Goal: Task Accomplishment & Management: Manage account settings

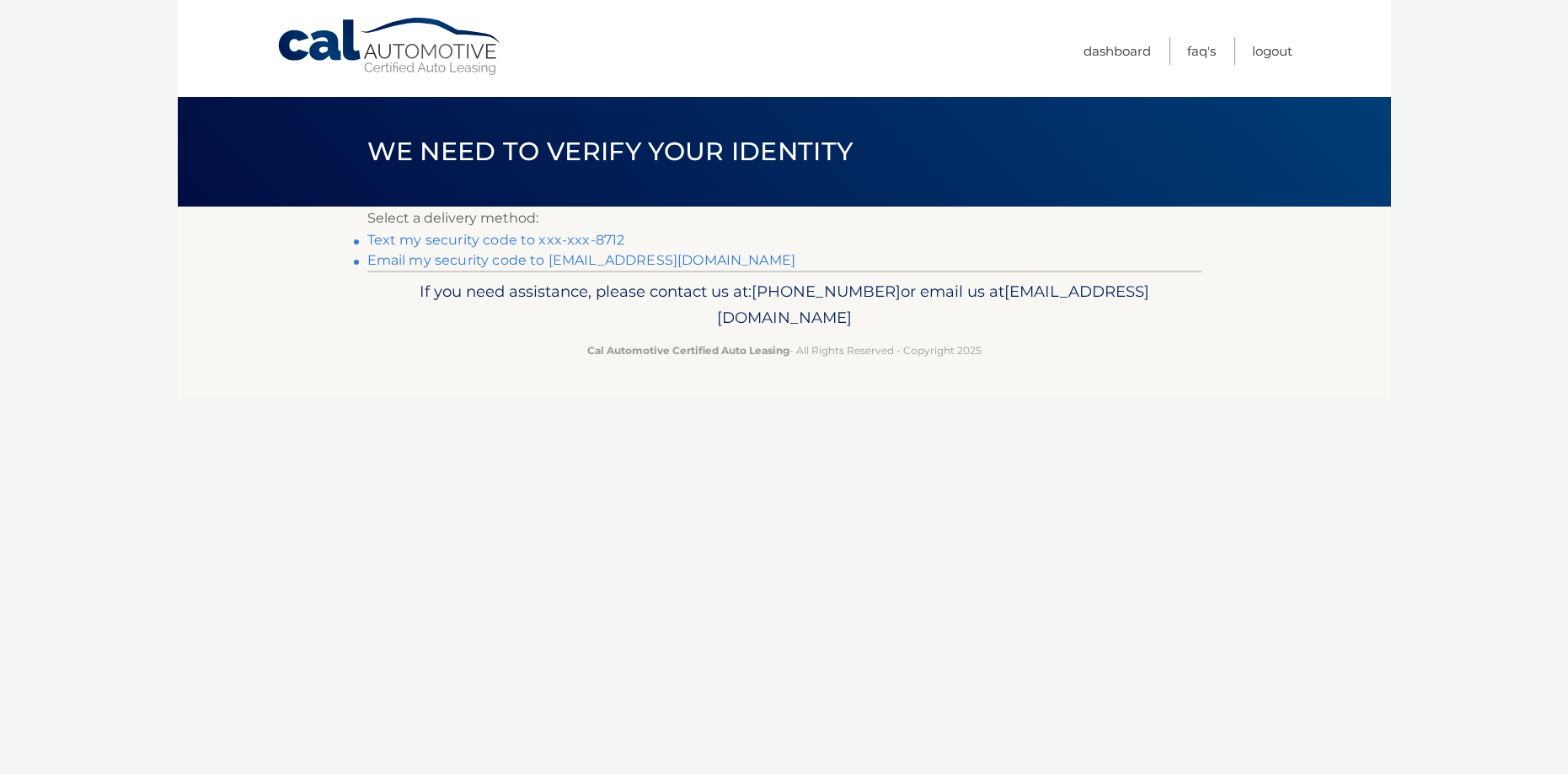
click at [536, 241] on link "Text my security code to xxx-xxx-8712" at bounding box center [496, 239] width 258 height 16
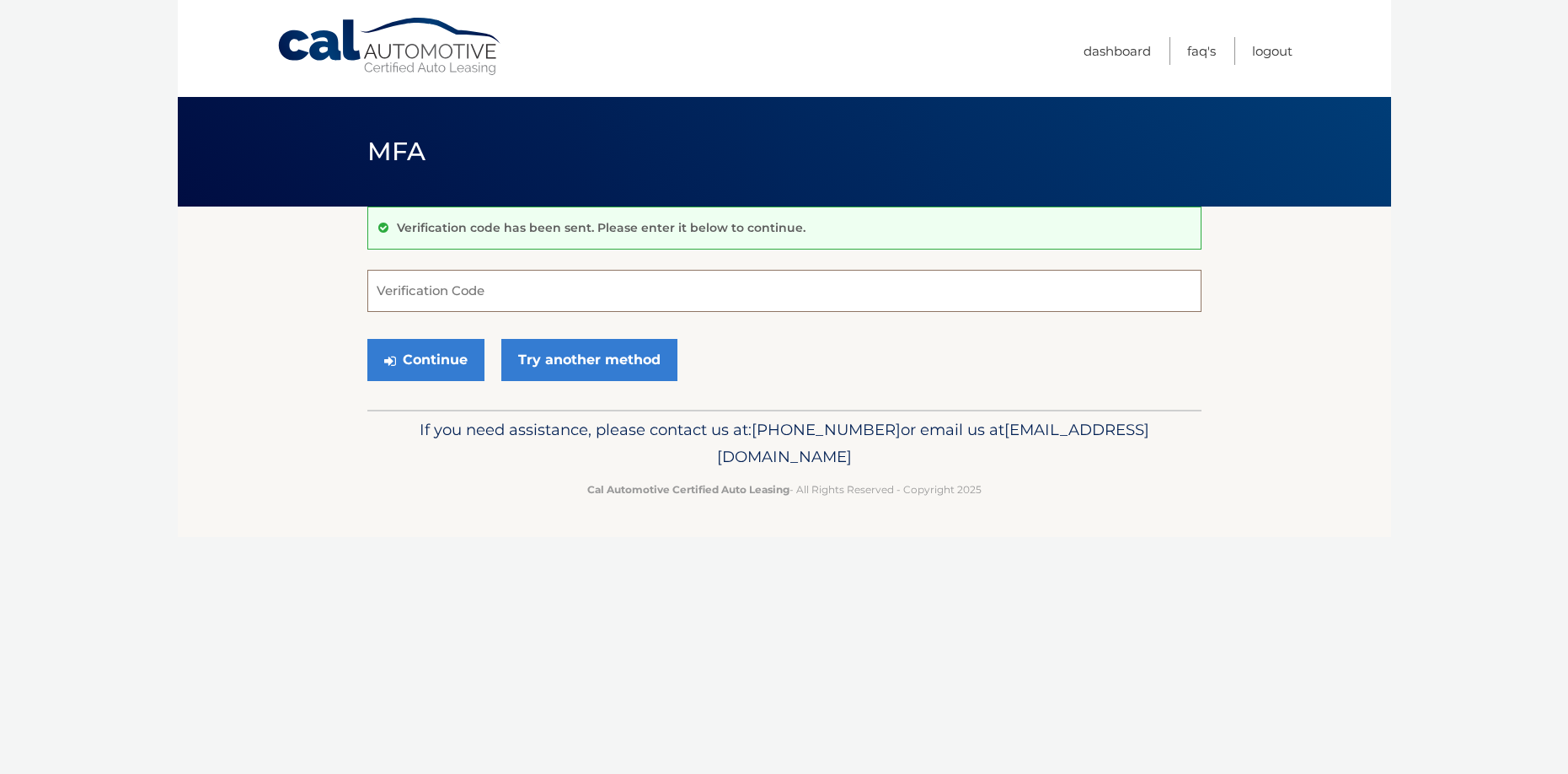
click at [519, 291] on input "Verification Code" at bounding box center [784, 291] width 834 height 42
type input "497076"
click at [466, 361] on button "Continue" at bounding box center [426, 360] width 117 height 42
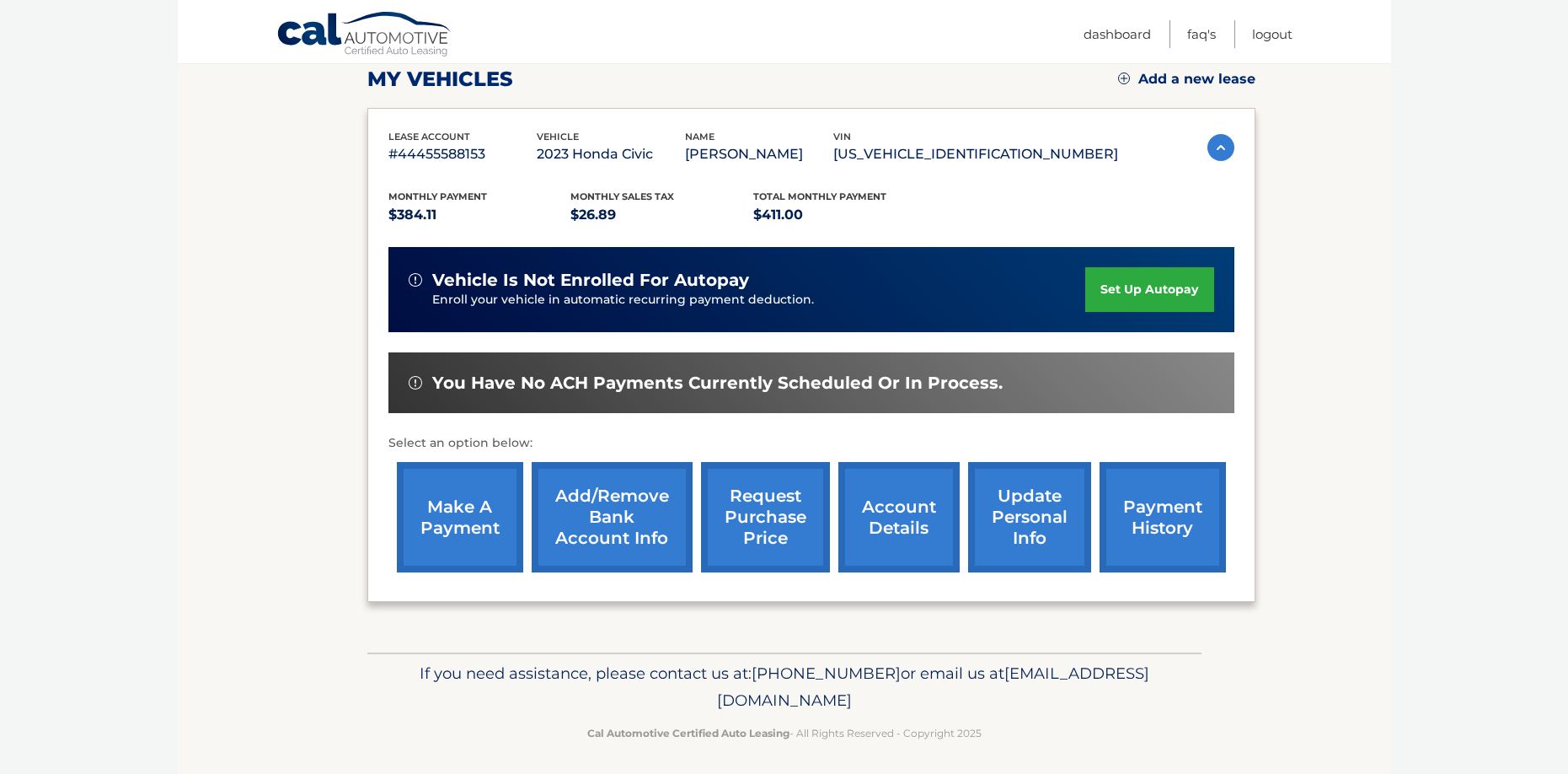
scroll to position [248, 0]
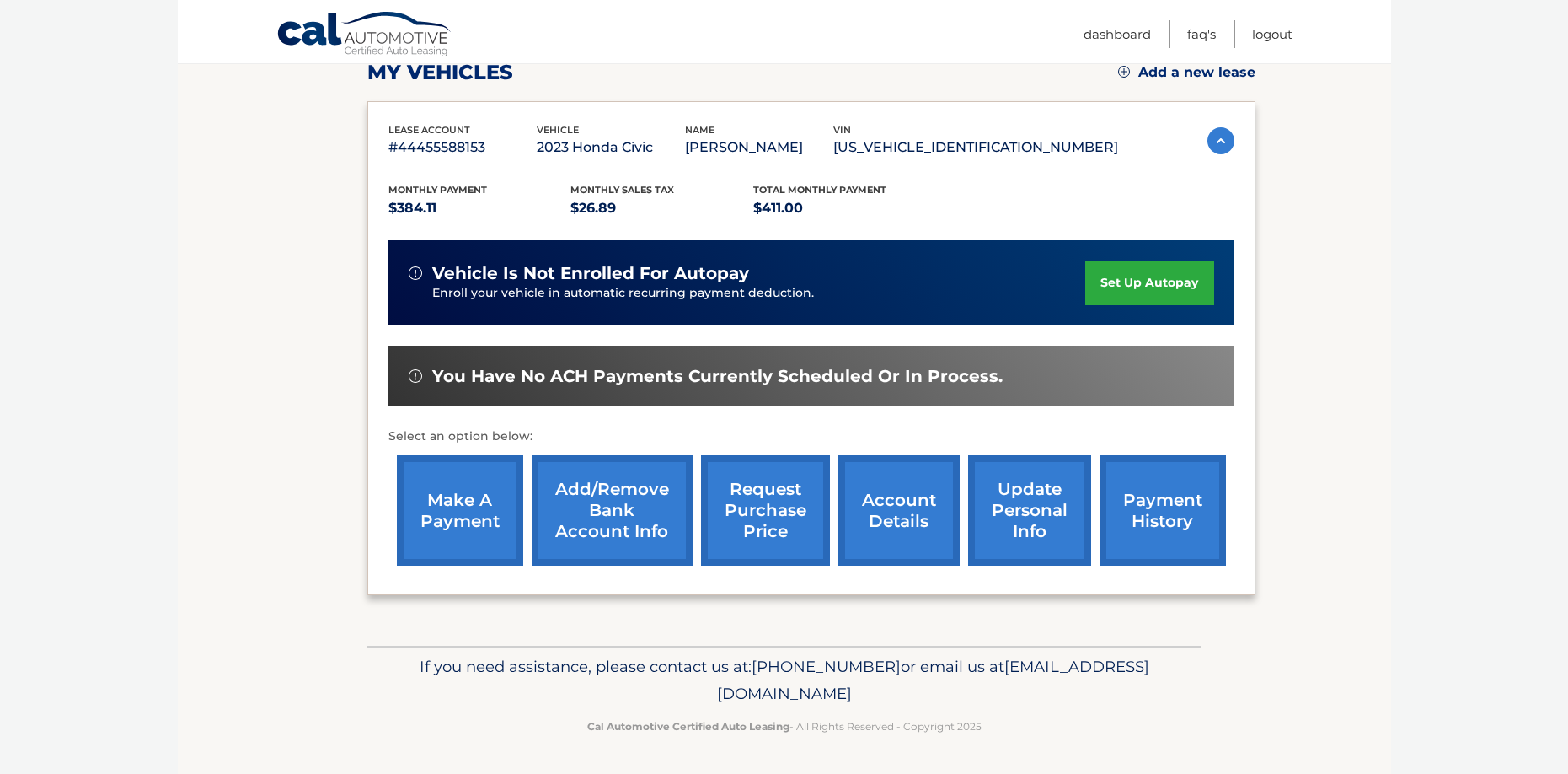
click at [909, 540] on link "account details" at bounding box center [898, 510] width 122 height 110
click at [901, 522] on link "account details" at bounding box center [898, 510] width 122 height 110
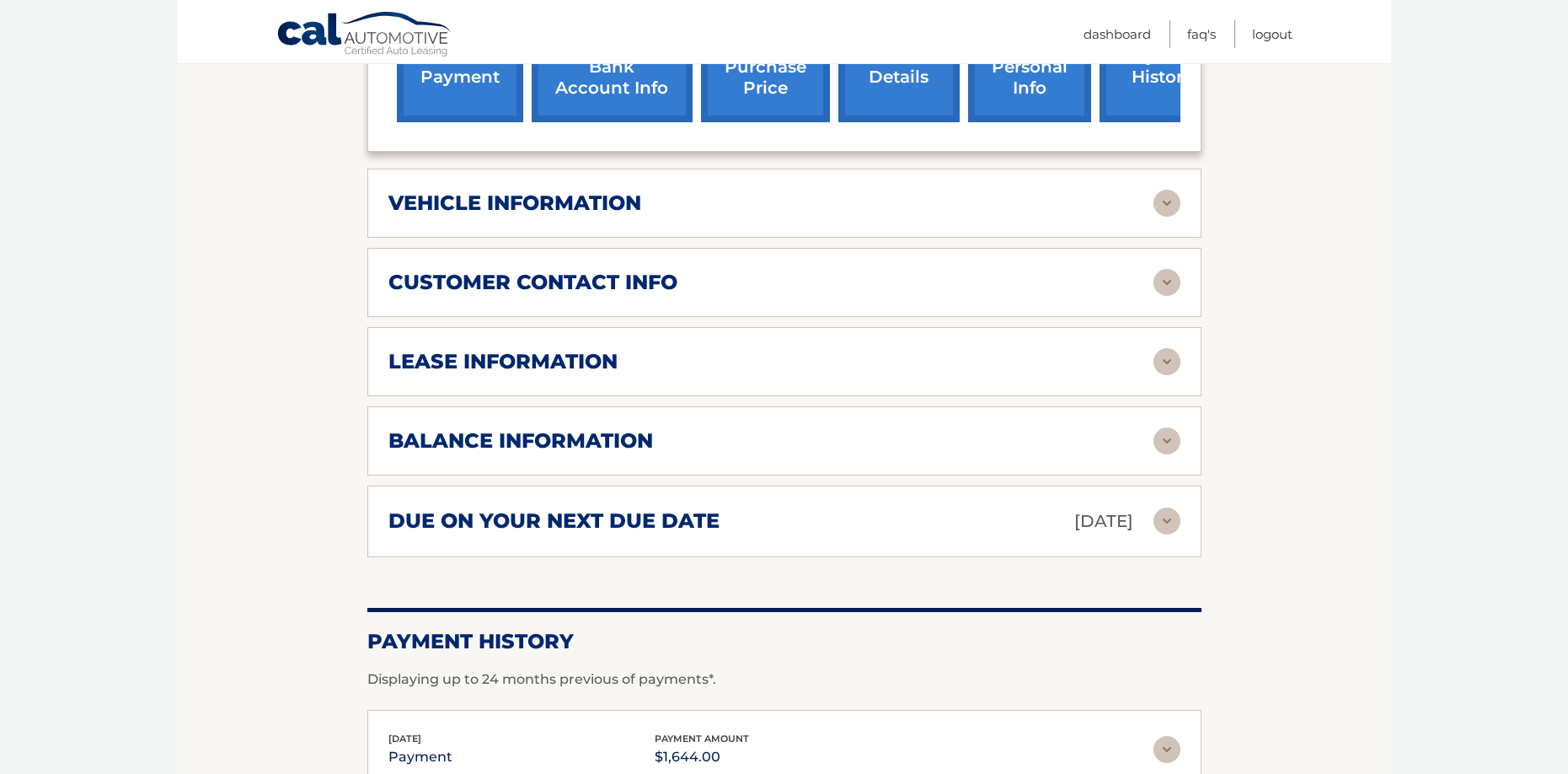
scroll to position [713, 0]
click at [1162, 445] on img at bounding box center [1167, 442] width 27 height 27
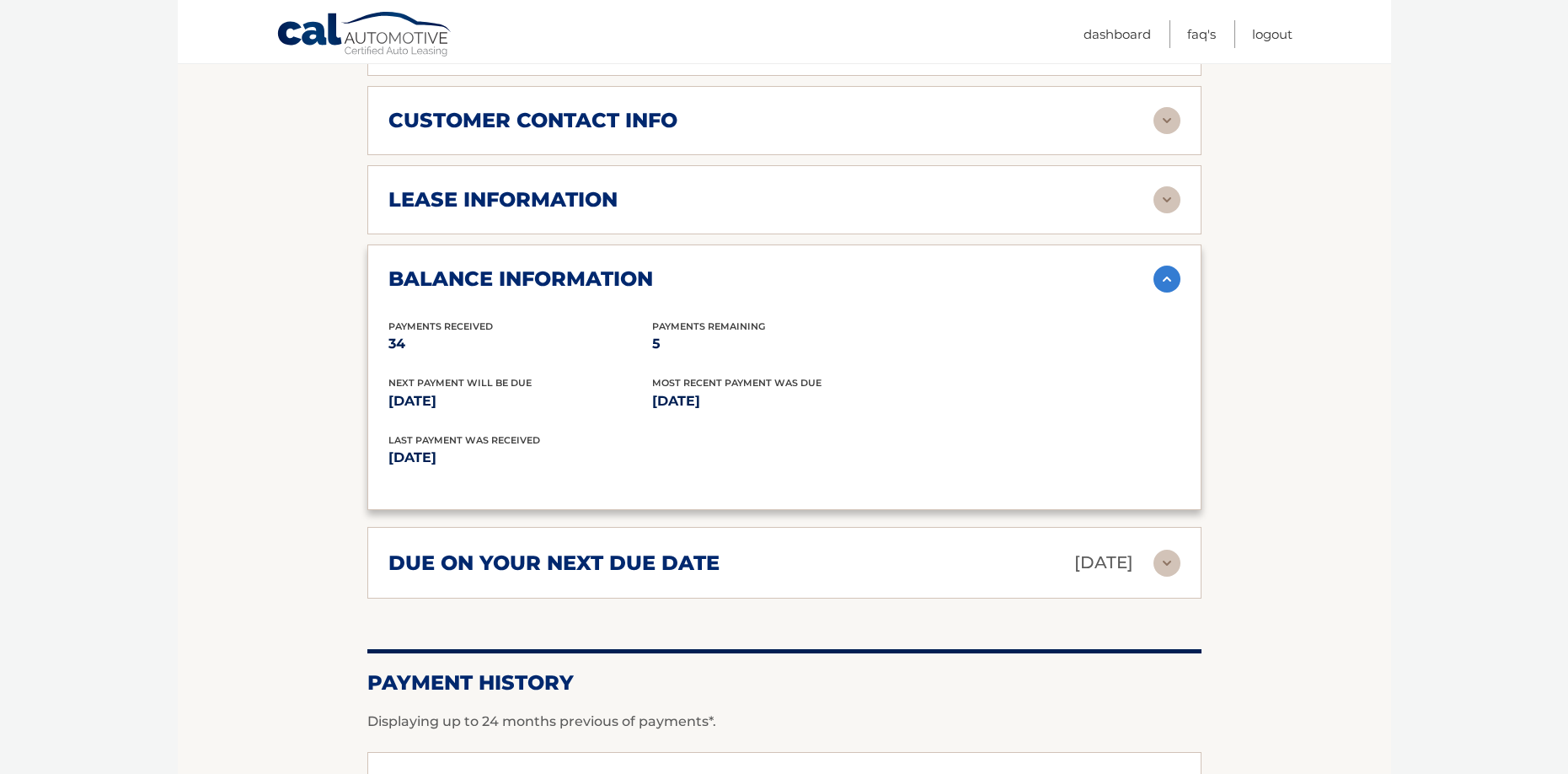
scroll to position [880, 0]
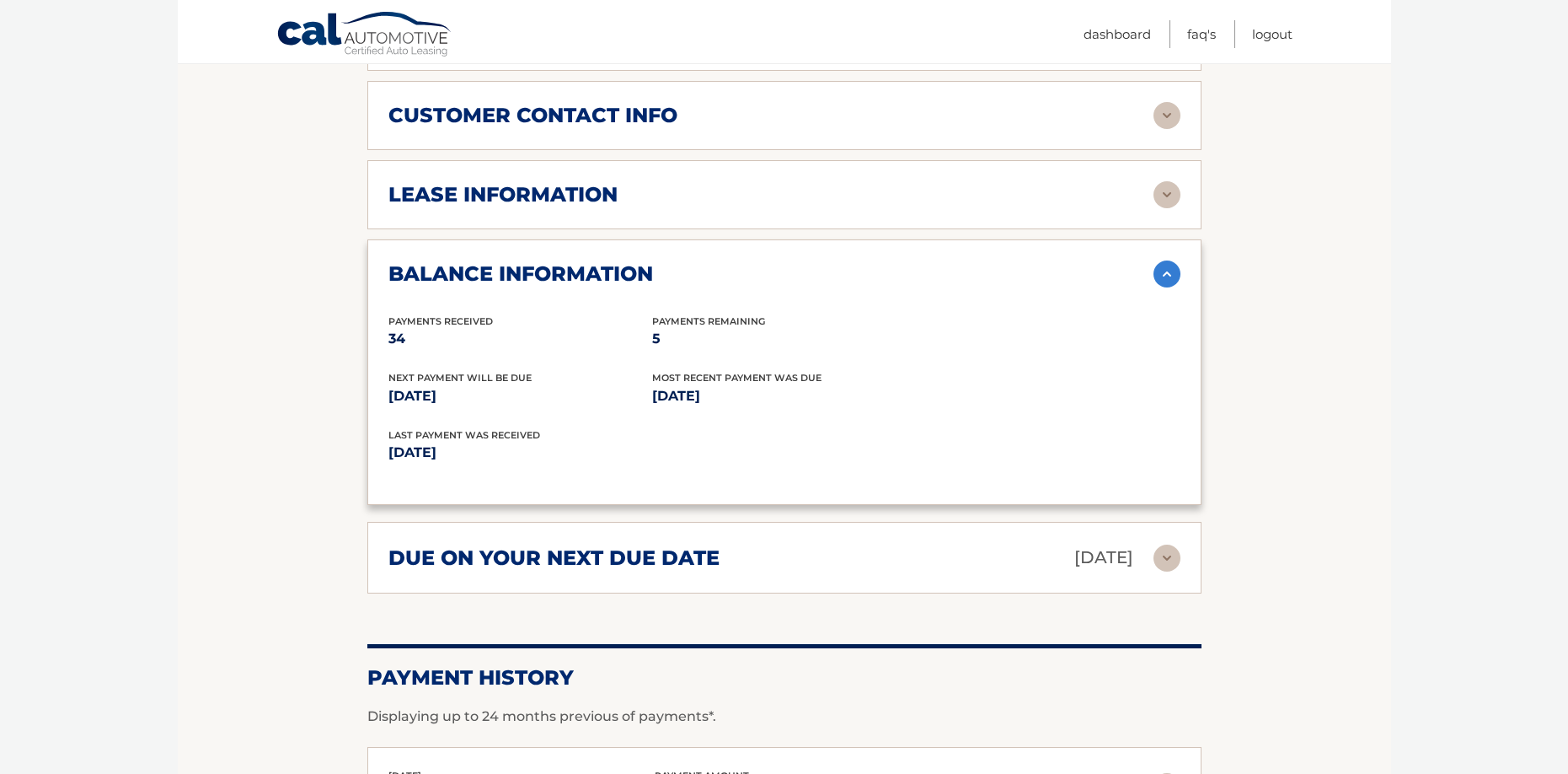
click at [1167, 570] on img at bounding box center [1167, 558] width 27 height 27
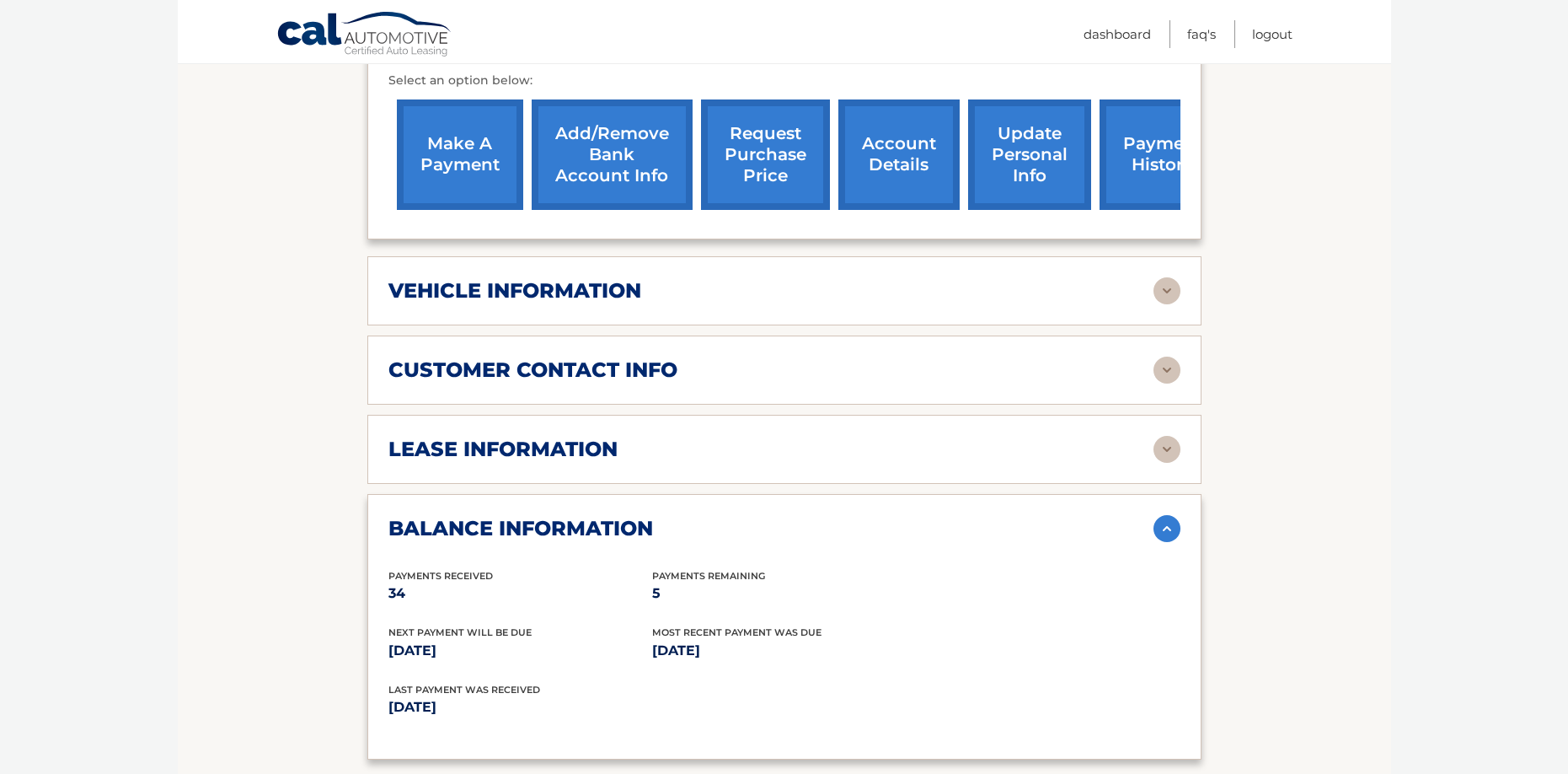
scroll to position [580, 0]
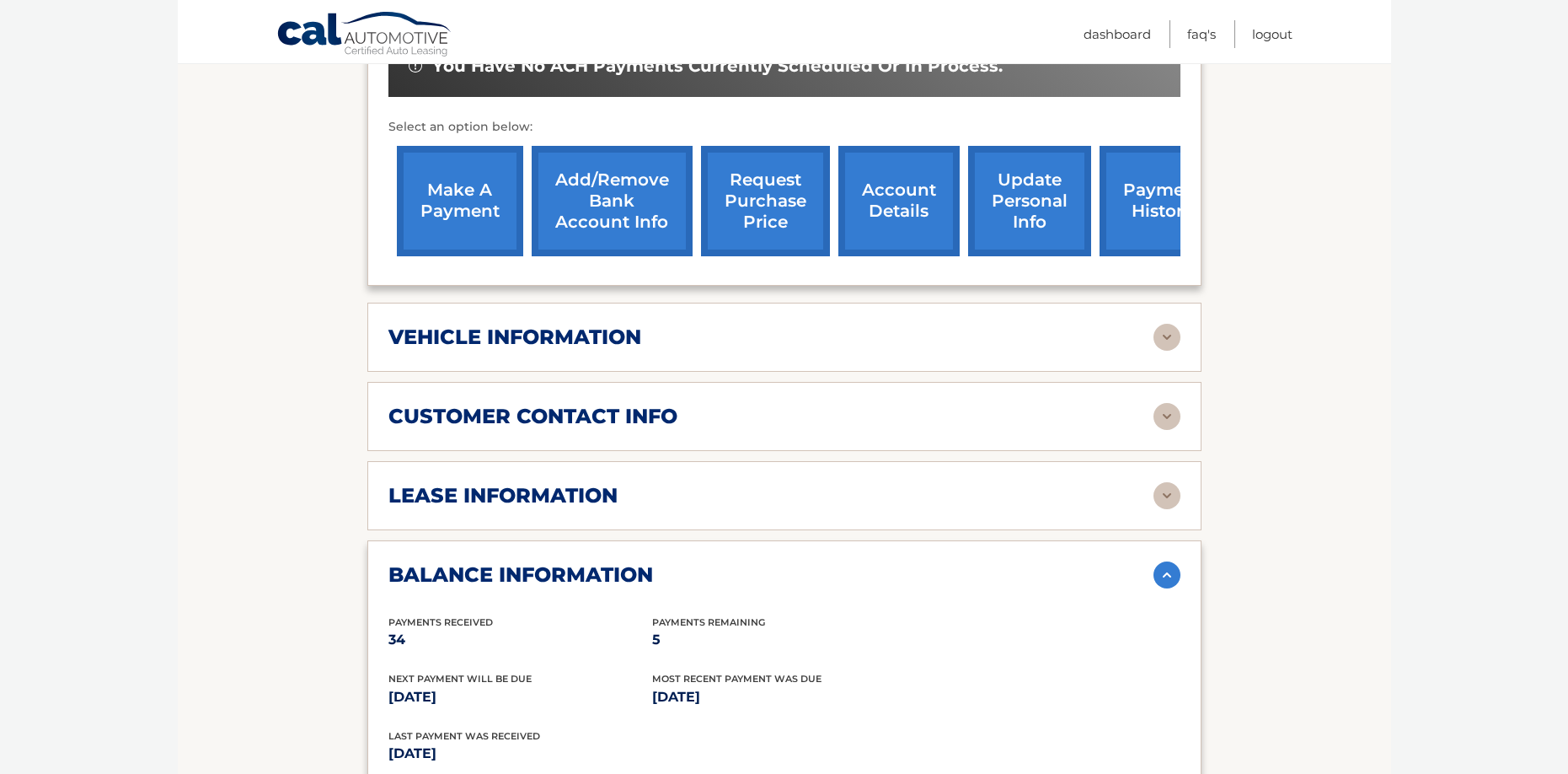
click at [1166, 490] on img at bounding box center [1167, 495] width 27 height 27
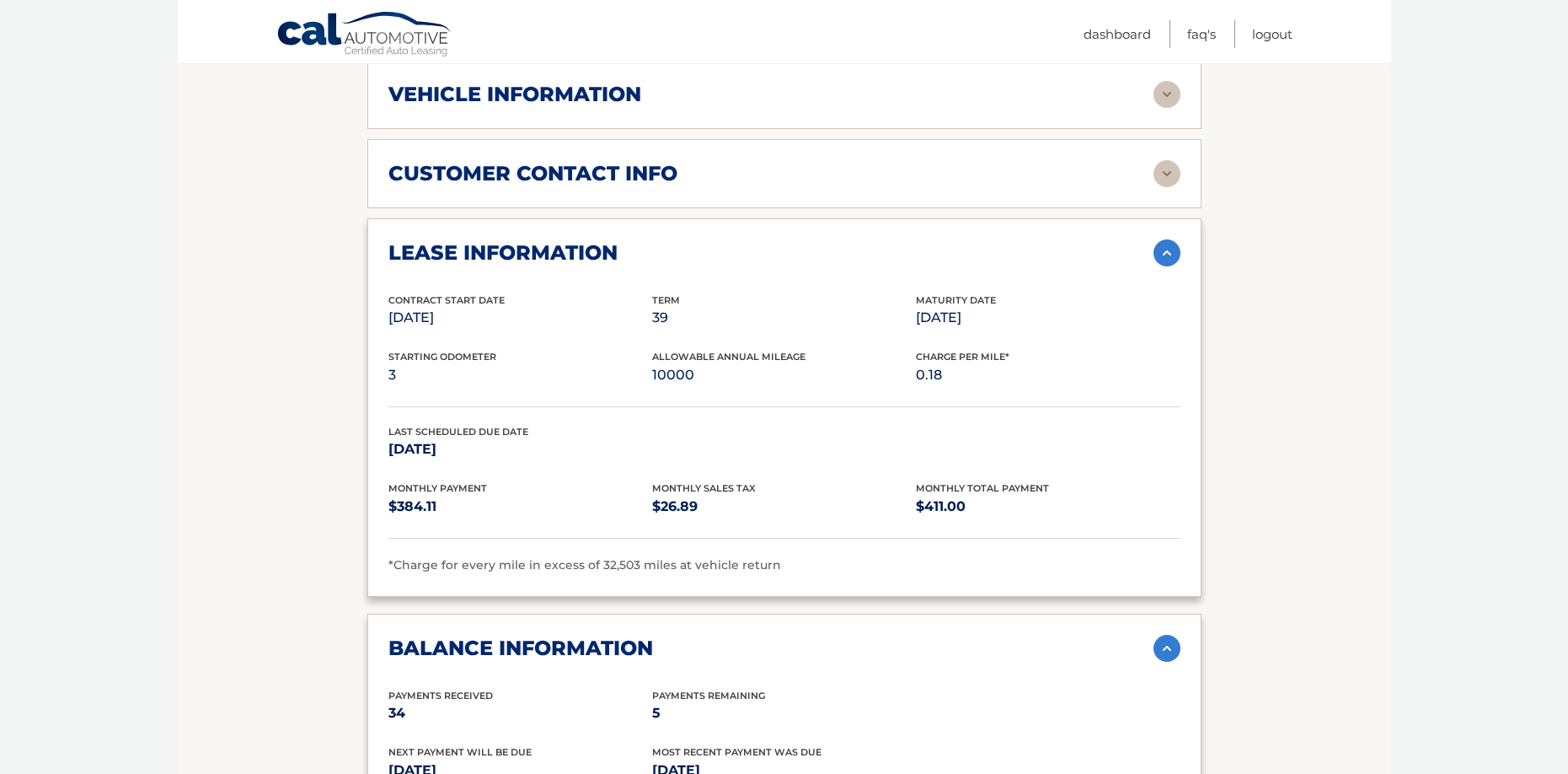
scroll to position [824, 0]
click at [1272, 38] on link "Logout" at bounding box center [1272, 34] width 40 height 28
